Goal: Information Seeking & Learning: Learn about a topic

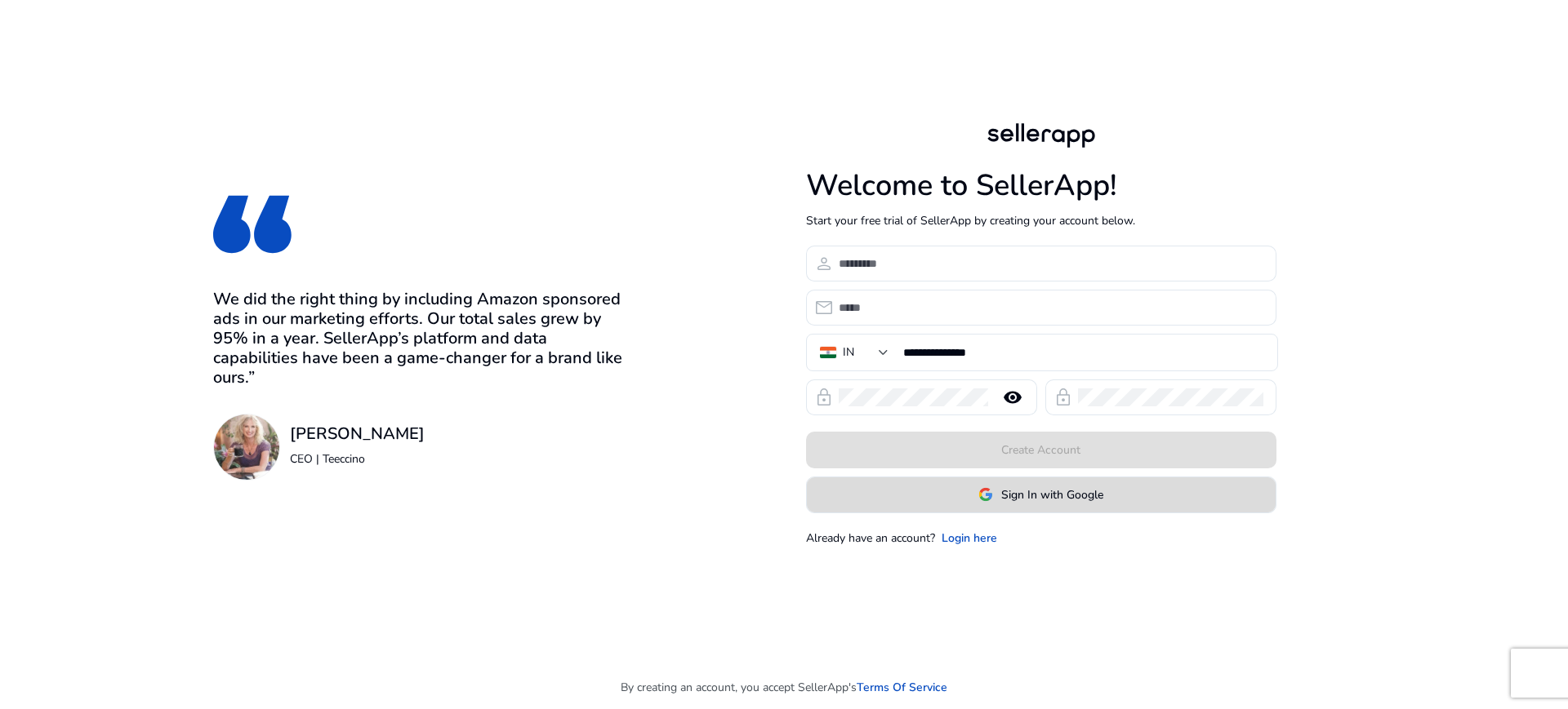
click at [1031, 500] on span "Sign In with Google" at bounding box center [1052, 495] width 102 height 17
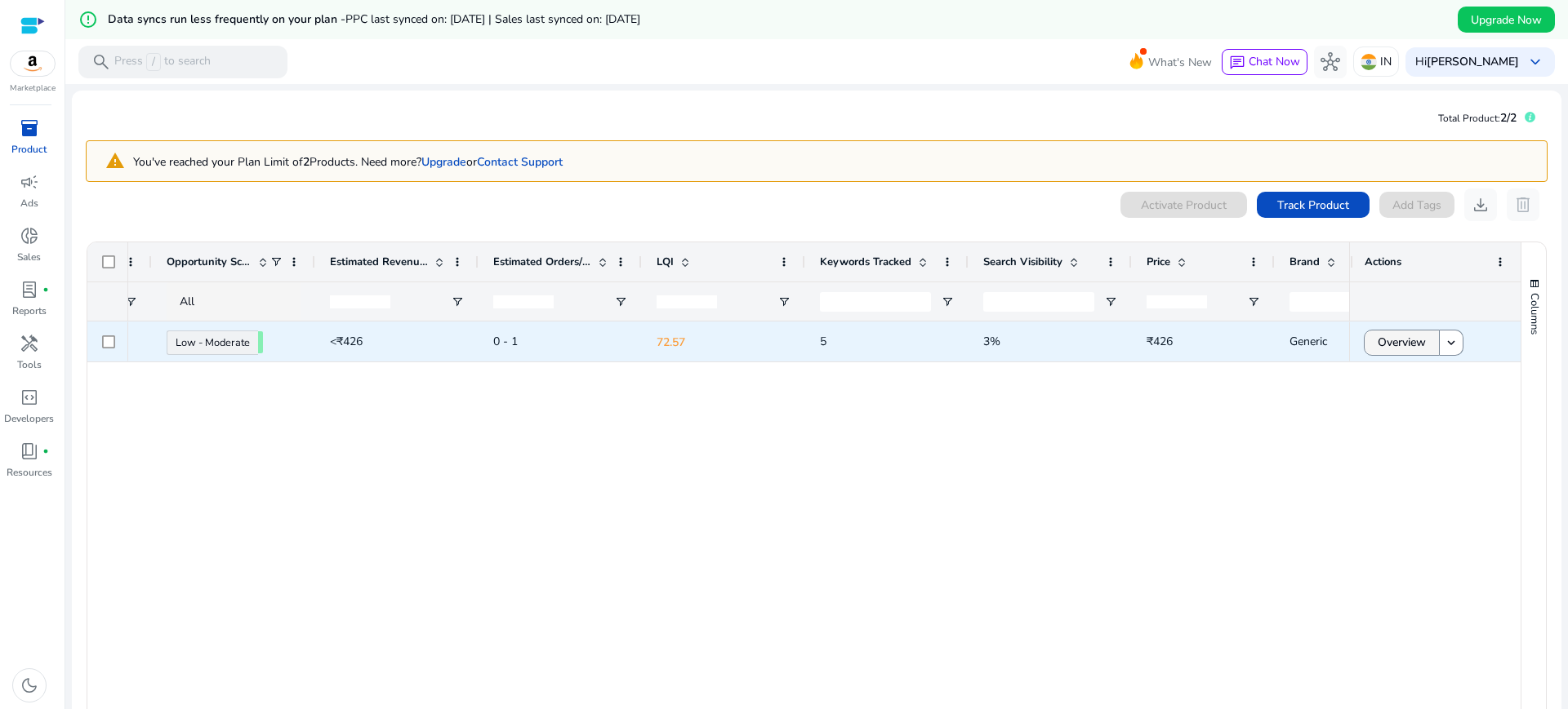
click at [1416, 350] on span "Overview" at bounding box center [1402, 342] width 48 height 33
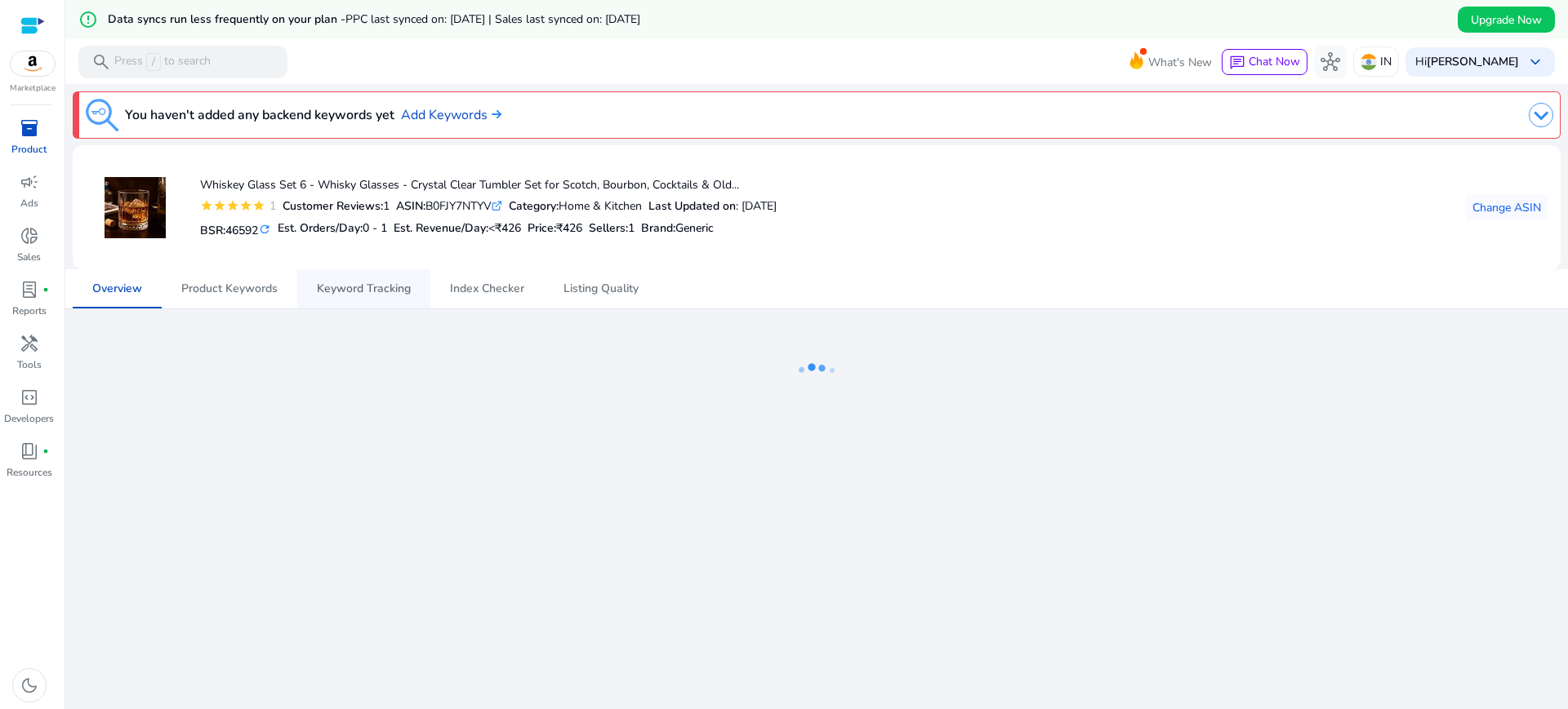
click at [364, 283] on span "Keyword Tracking" at bounding box center [364, 288] width 94 height 12
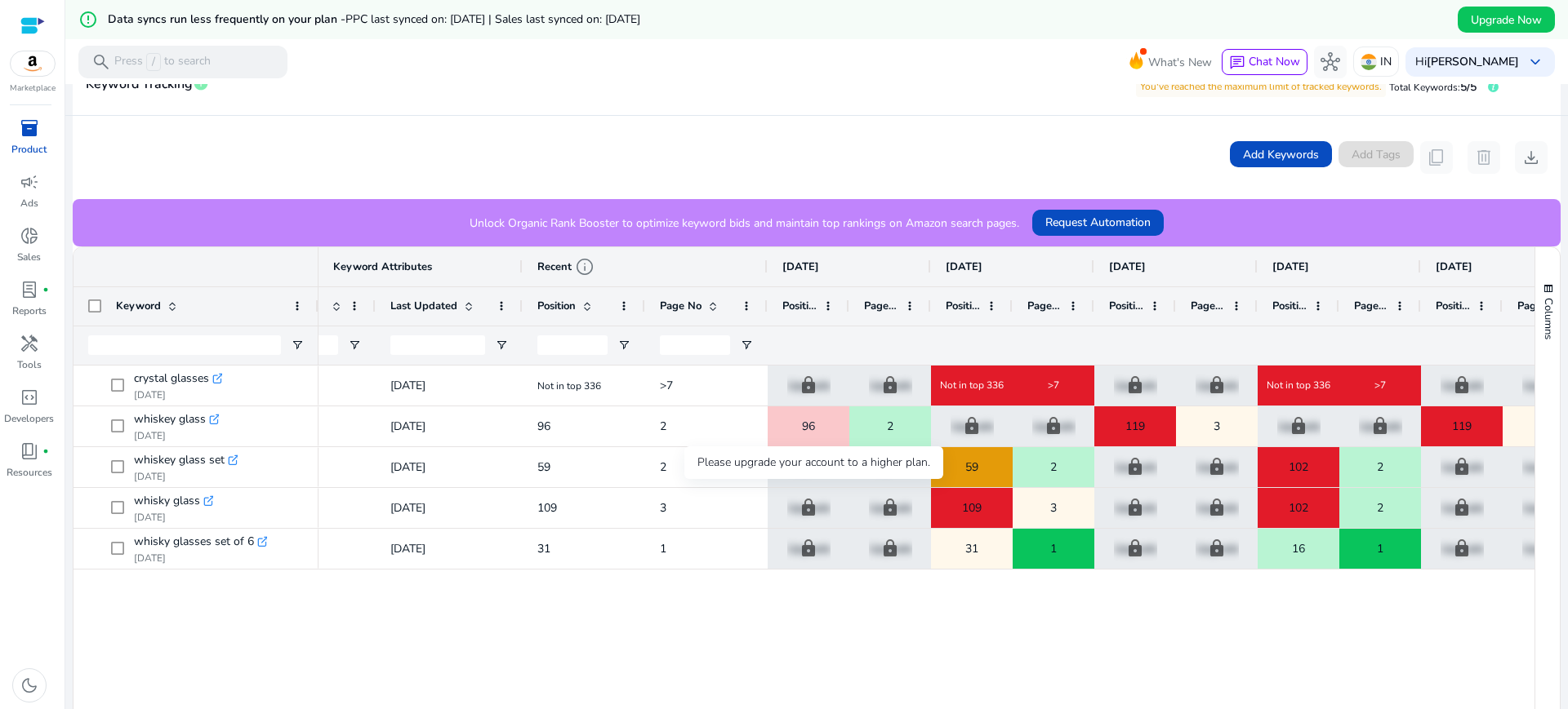
scroll to position [0, 350]
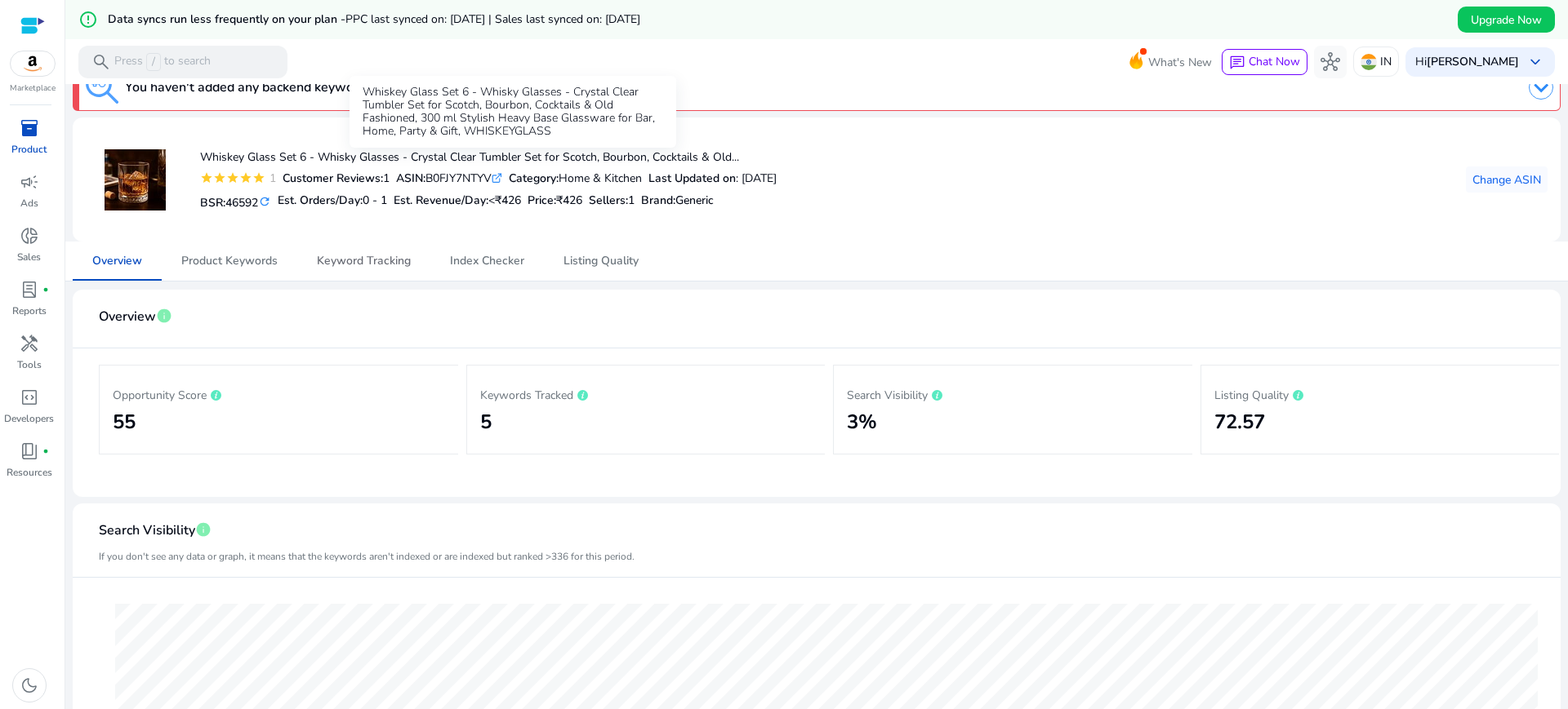
scroll to position [4, 0]
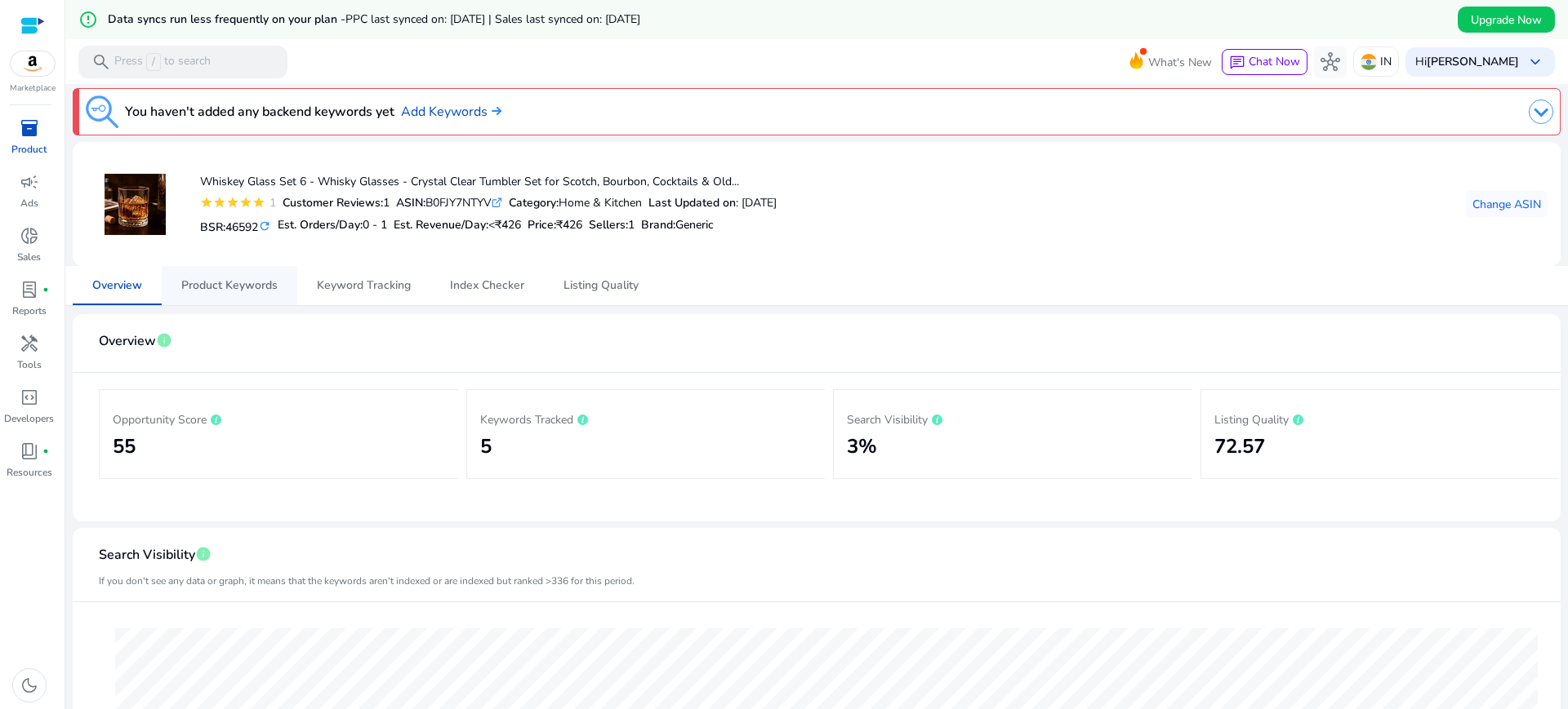
click at [270, 281] on span "Product Keywords" at bounding box center [230, 286] width 96 height 12
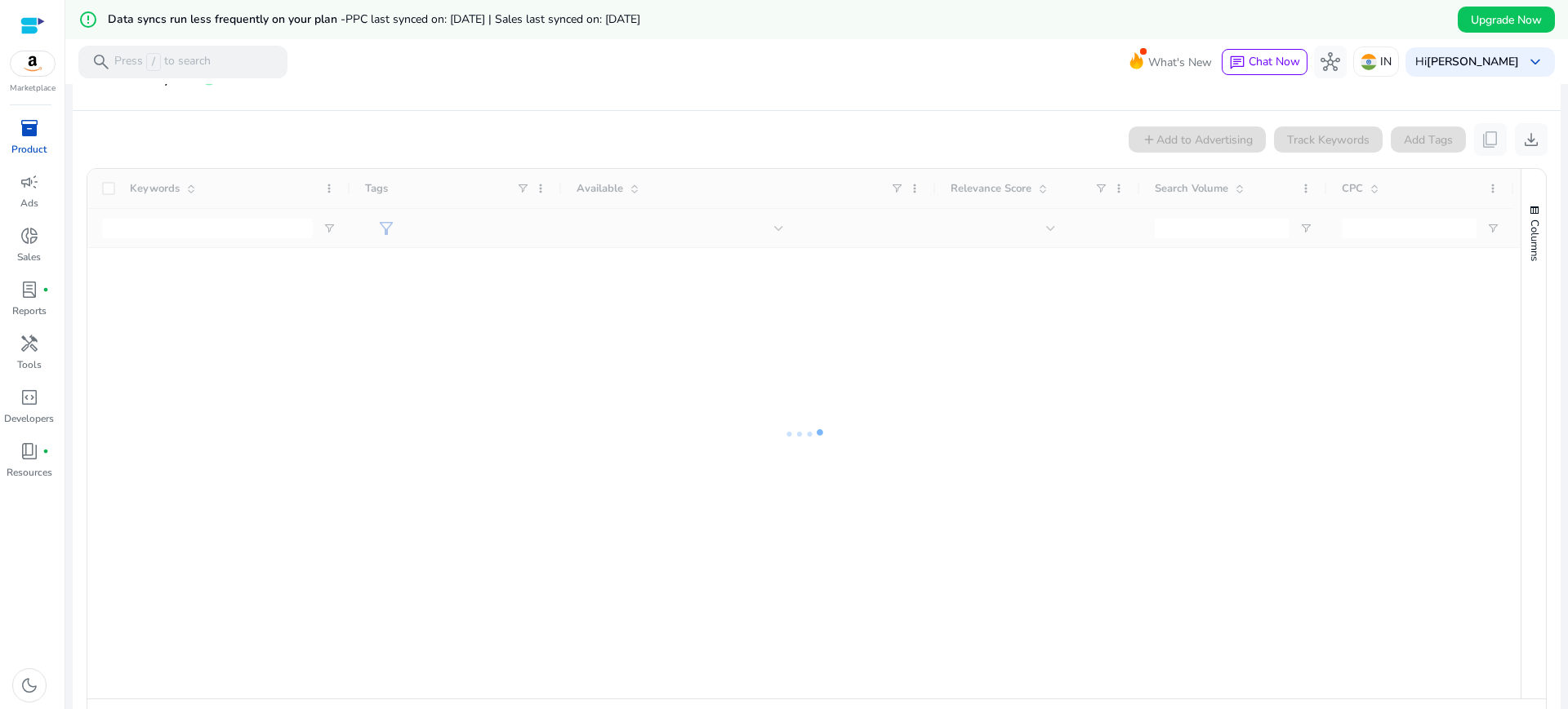
scroll to position [292, 0]
